Goal: Transaction & Acquisition: Subscribe to service/newsletter

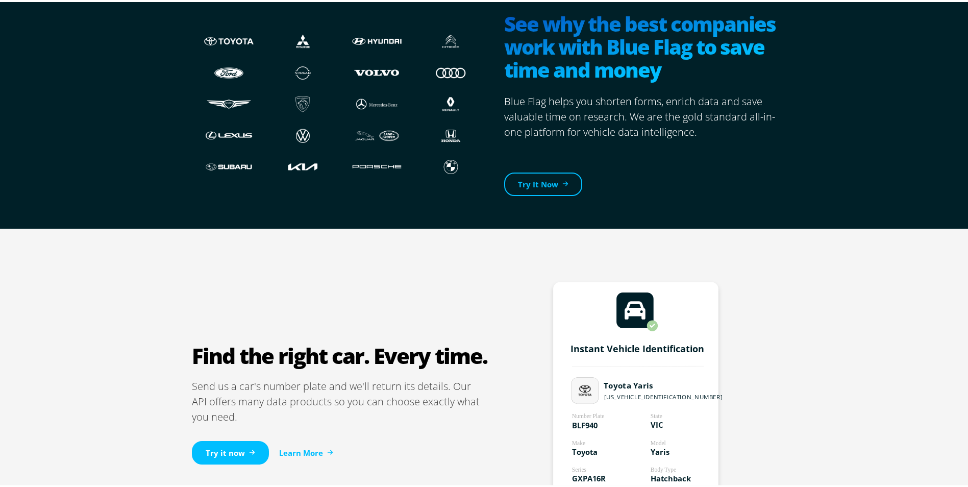
scroll to position [357, 0]
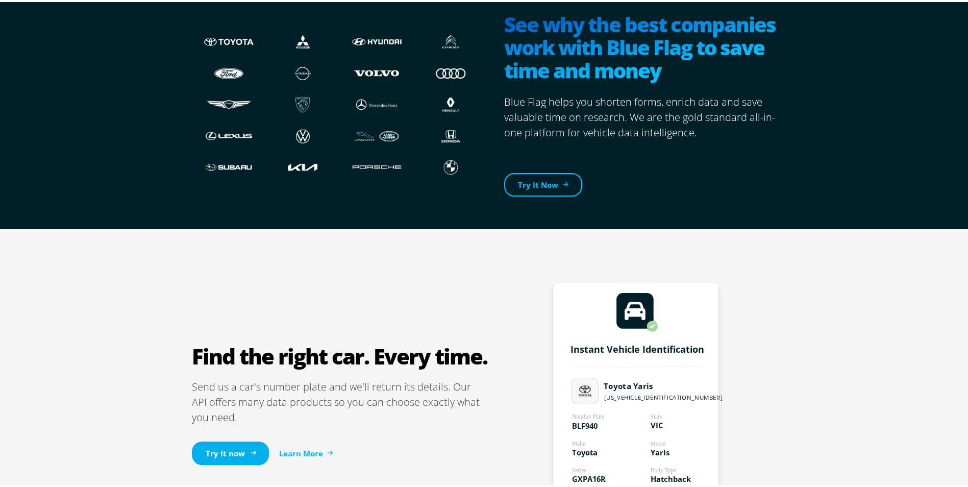
click at [251, 449] on icon at bounding box center [254, 451] width 6 height 6
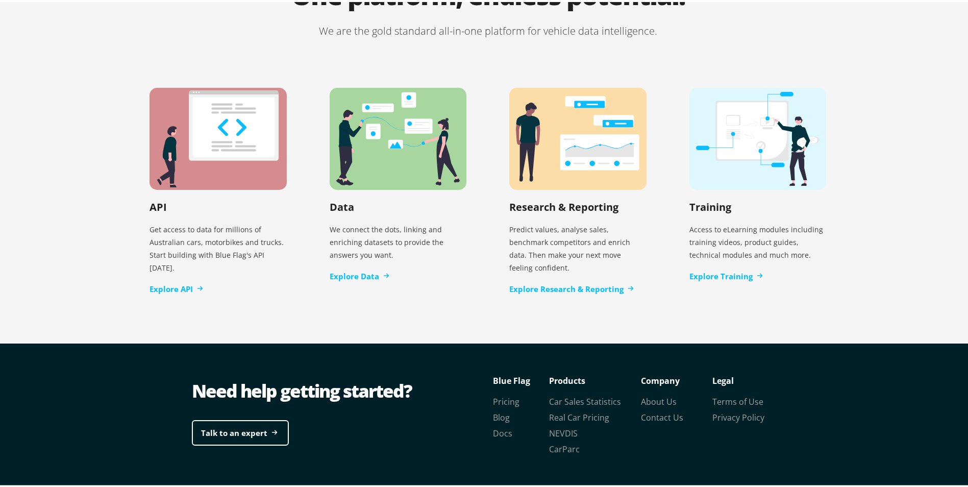
scroll to position [2066, 0]
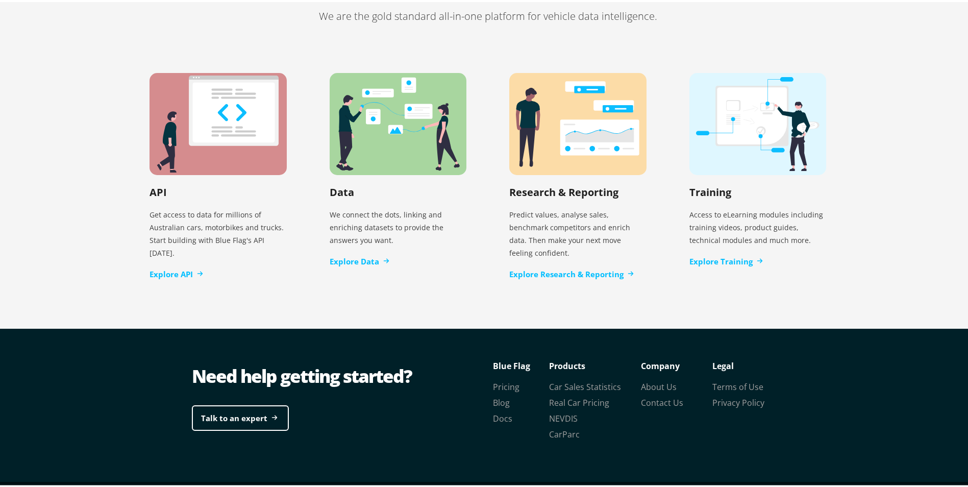
click at [418, 281] on div "API Get access to data for millions of Australian cars, motorbikes and trucks. …" at bounding box center [488, 174] width 720 height 305
click at [345, 254] on link "Explore Data" at bounding box center [360, 260] width 60 height 12
